Goal: Task Accomplishment & Management: Use online tool/utility

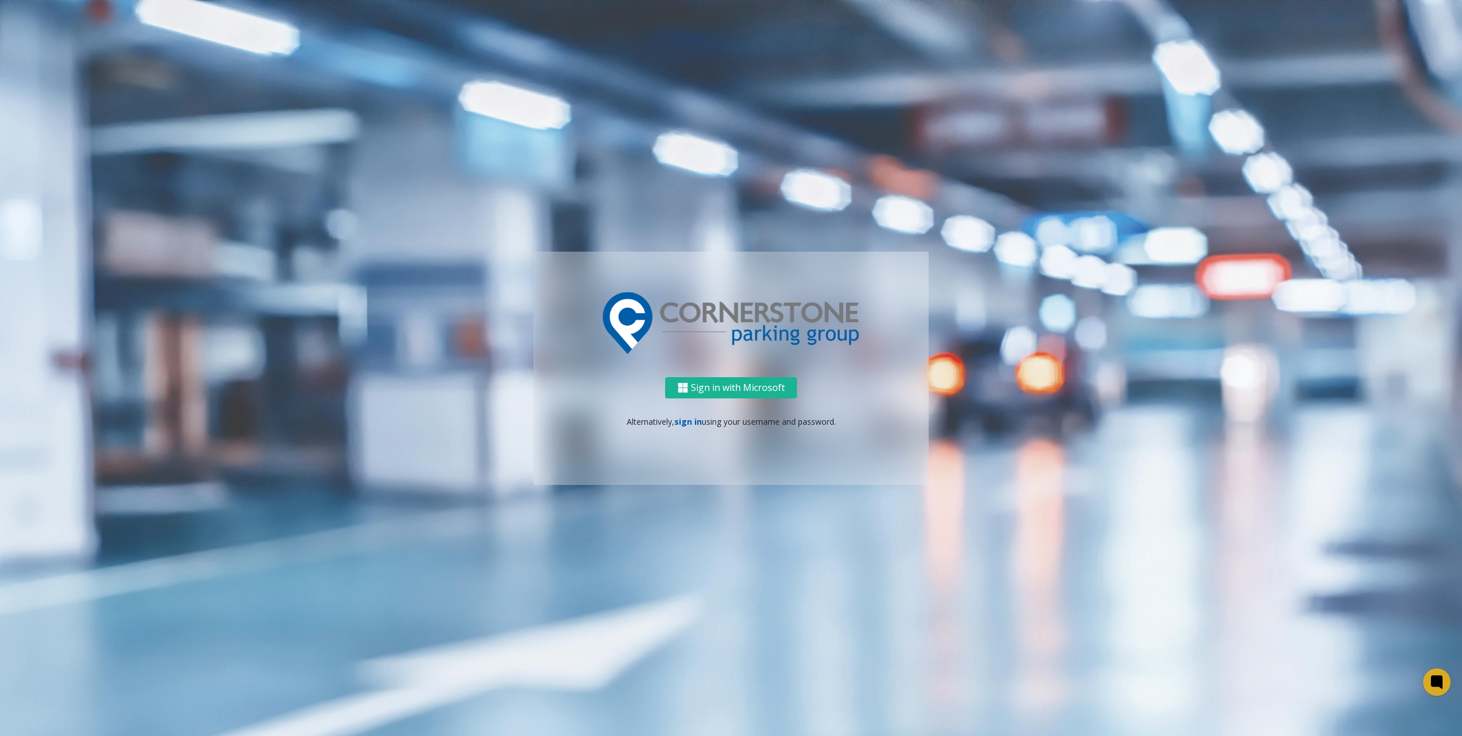
click at [690, 422] on link "sign in" at bounding box center [687, 421] width 27 height 11
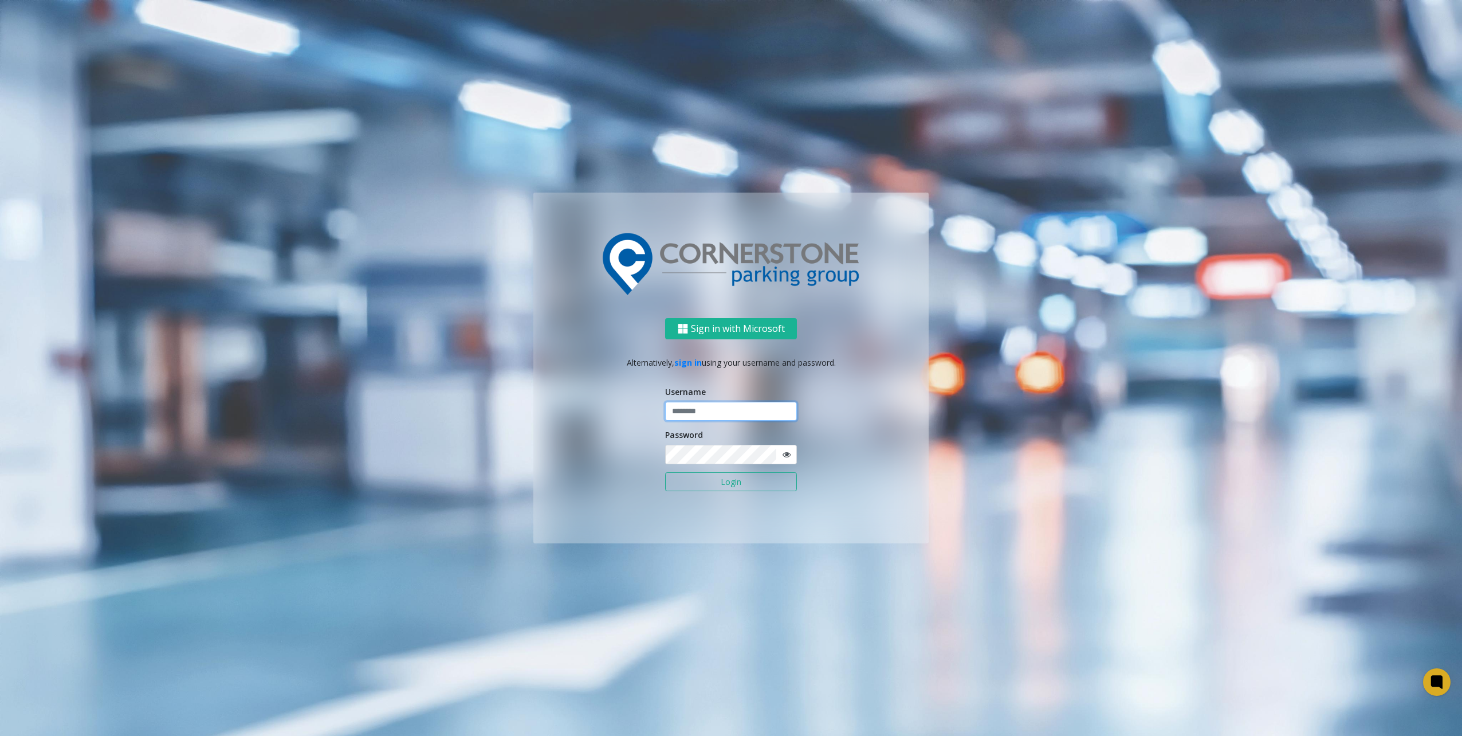
click at [693, 406] on input "text" at bounding box center [731, 411] width 132 height 19
type input "********"
click at [713, 481] on button "Login" at bounding box center [731, 481] width 132 height 19
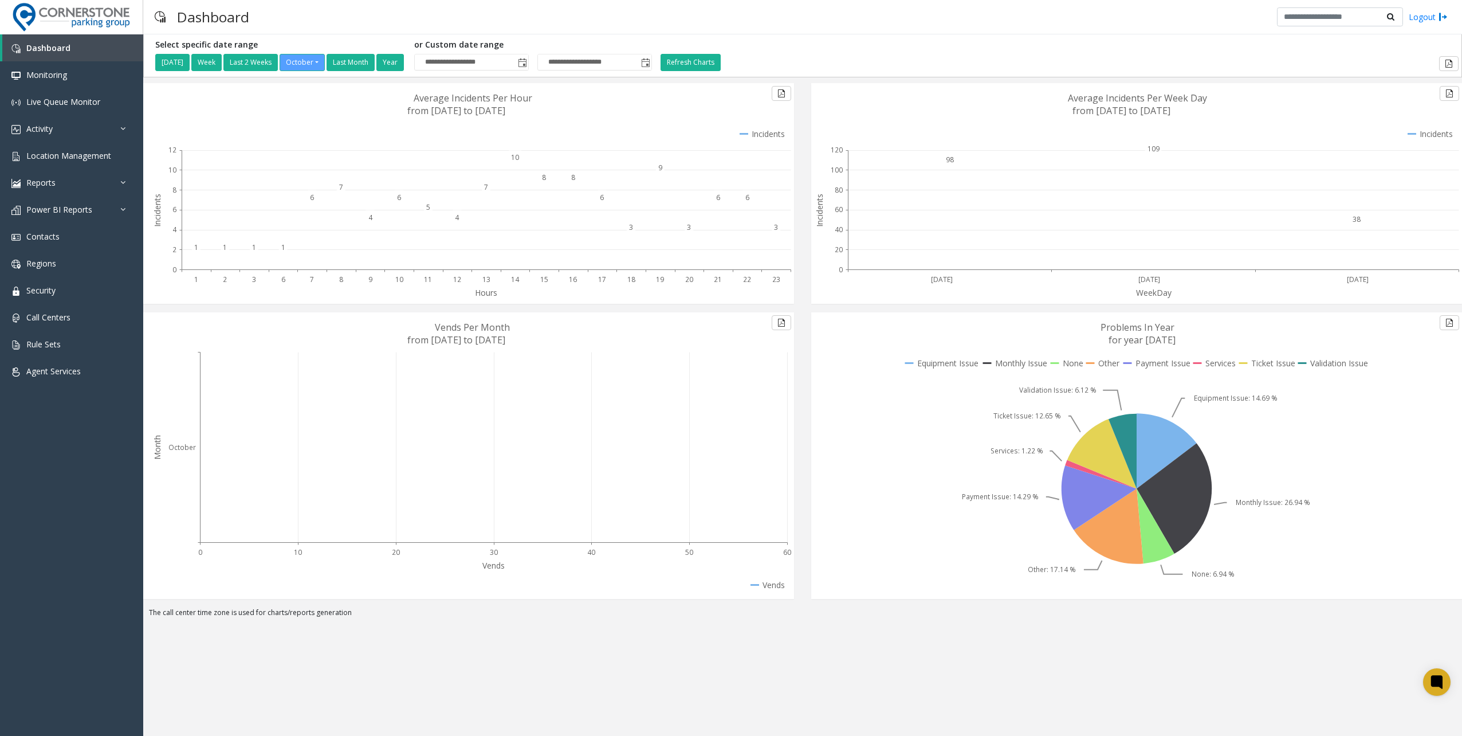
click at [882, 26] on div "Dashboard Logout" at bounding box center [802, 17] width 1319 height 34
click at [61, 180] on link "Reports" at bounding box center [71, 182] width 143 height 27
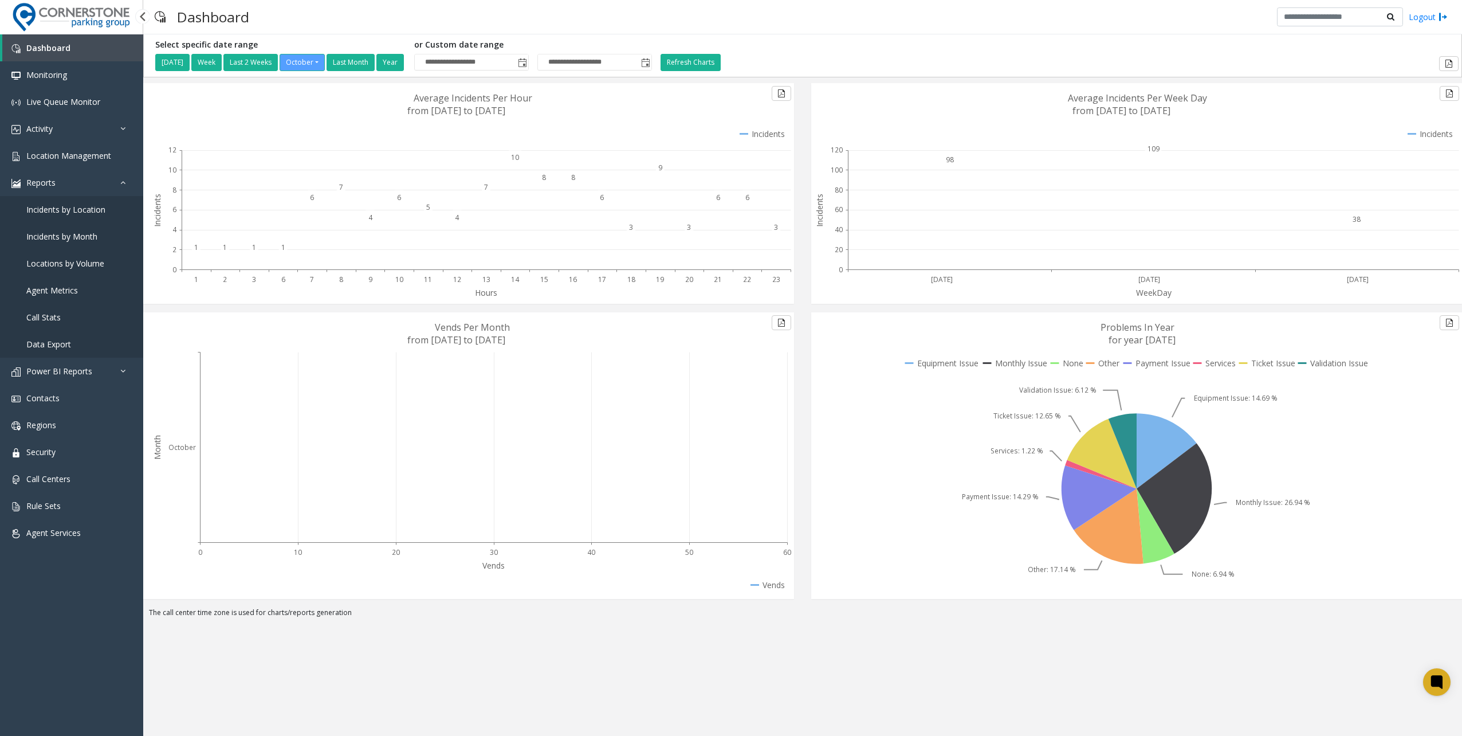
click at [73, 345] on link "Data Export" at bounding box center [71, 344] width 143 height 27
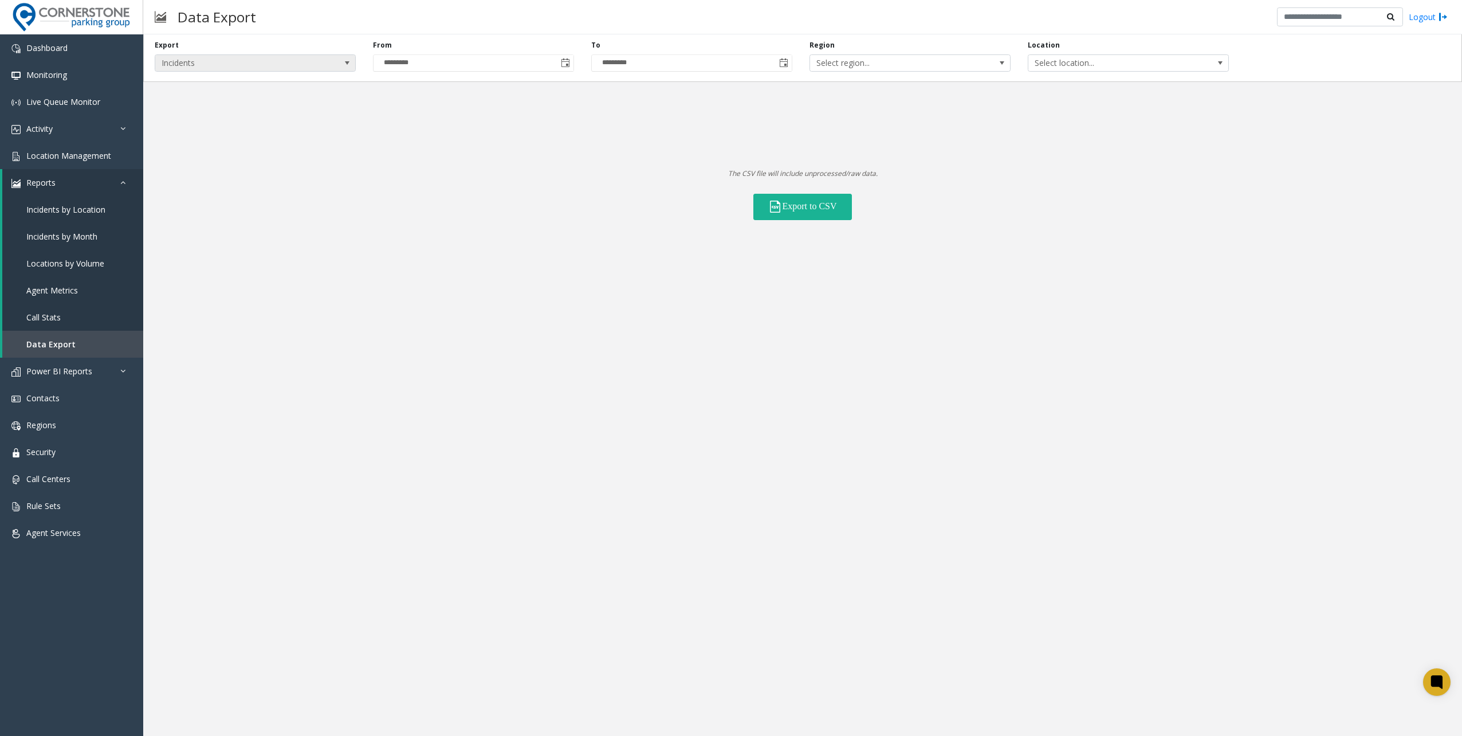
click at [215, 64] on span "Incidents" at bounding box center [235, 63] width 160 height 16
click at [195, 96] on li "Locations" at bounding box center [255, 96] width 198 height 15
click at [998, 58] on span "All Statuses" at bounding box center [999, 63] width 160 height 16
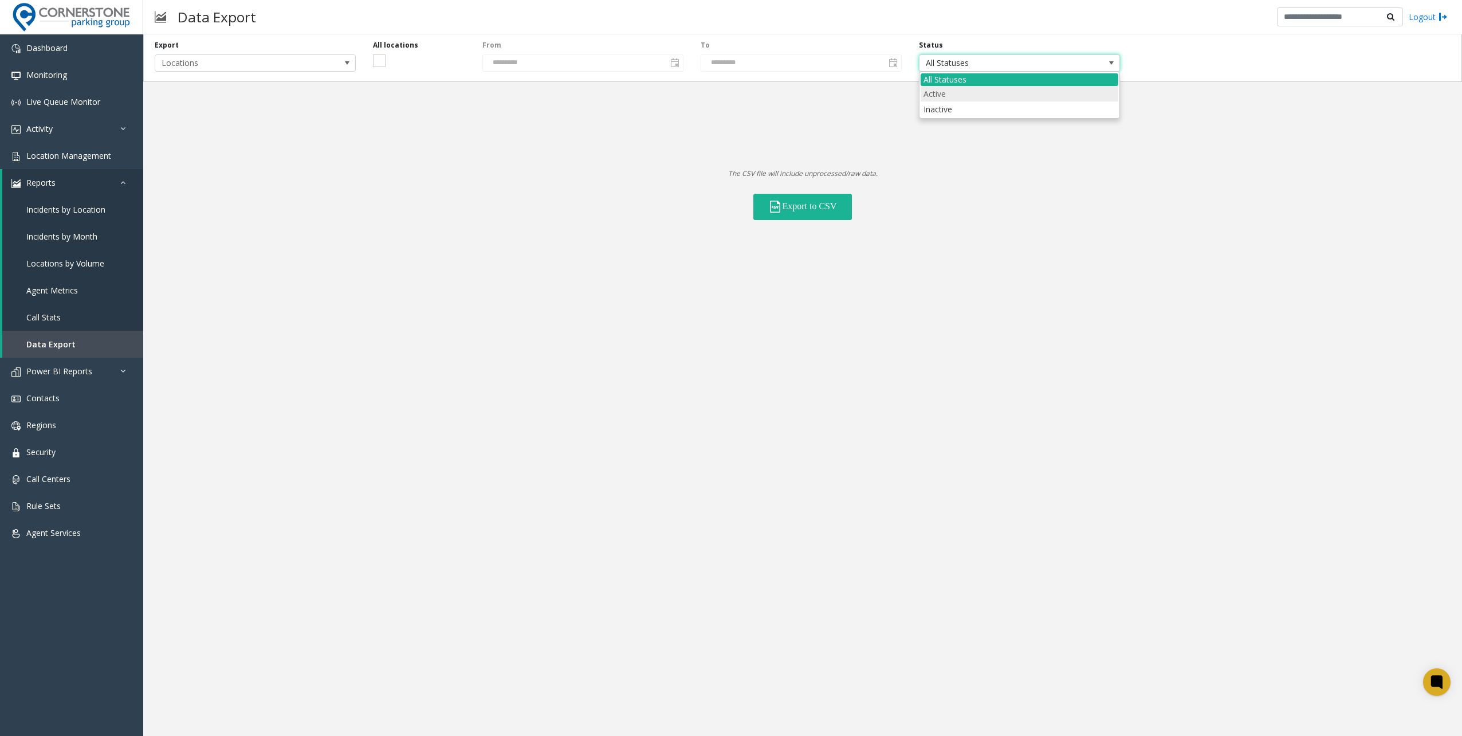
click at [942, 93] on li "Active" at bounding box center [1020, 93] width 198 height 15
click at [802, 201] on button "Export to CSV" at bounding box center [802, 207] width 99 height 26
click at [1127, 388] on div "Export Locations All locations From ********* To ********* Status Active The CS…" at bounding box center [802, 384] width 1319 height 701
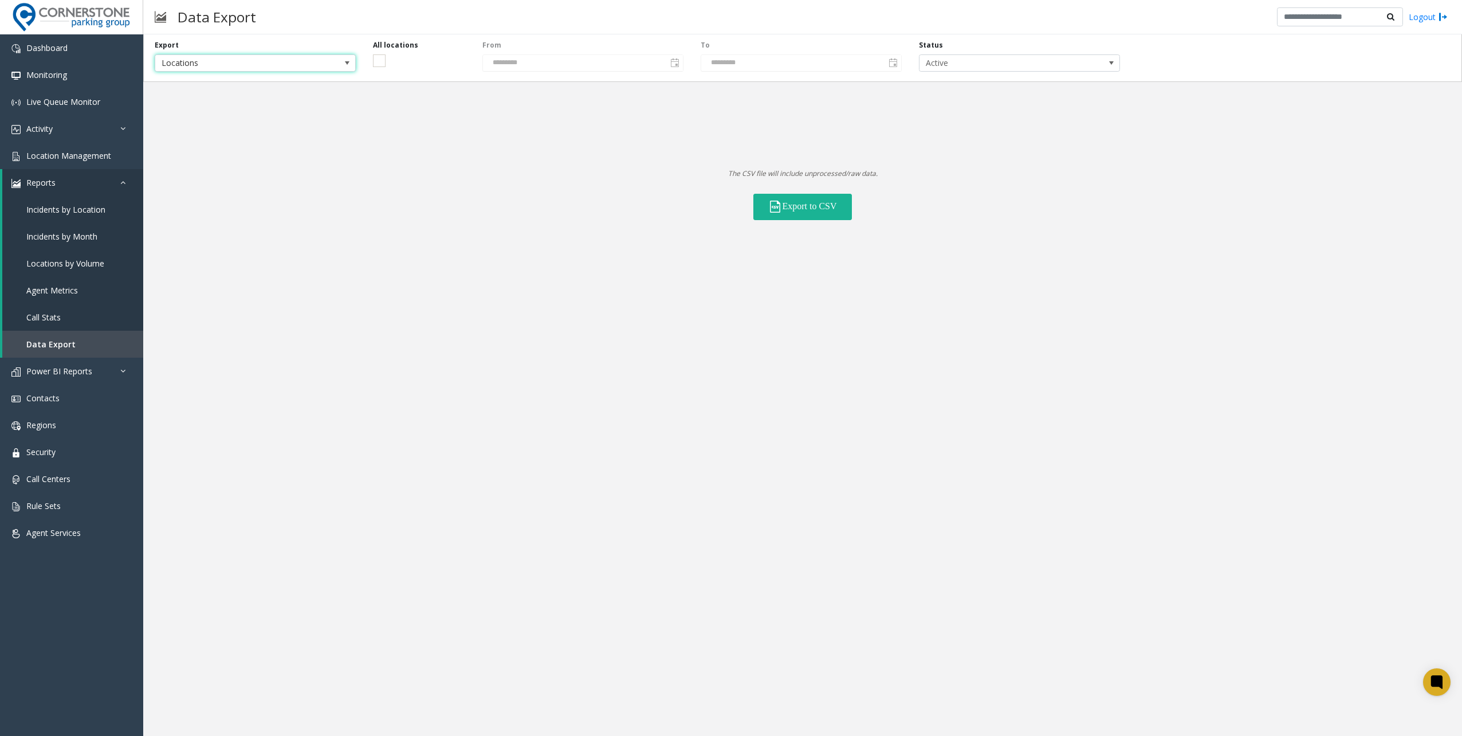
click at [272, 58] on span "Locations" at bounding box center [235, 63] width 160 height 16
